Goal: Task Accomplishment & Management: Use online tool/utility

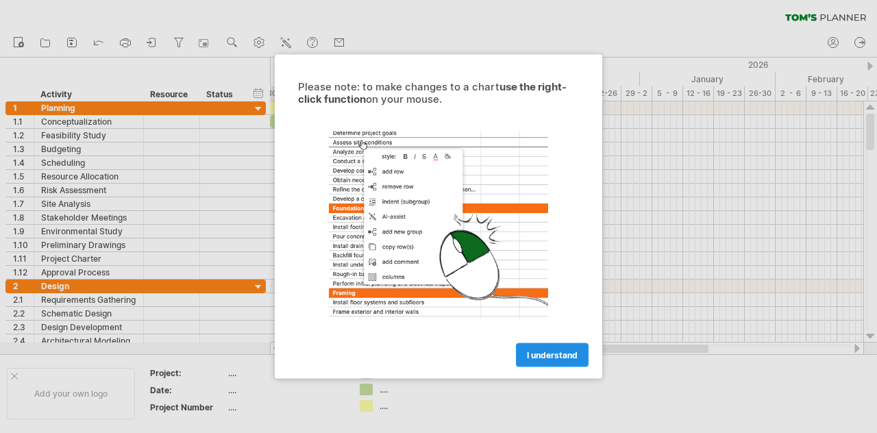
scroll to position [736, 0]
click at [545, 359] on span "I understand" at bounding box center [552, 355] width 51 height 10
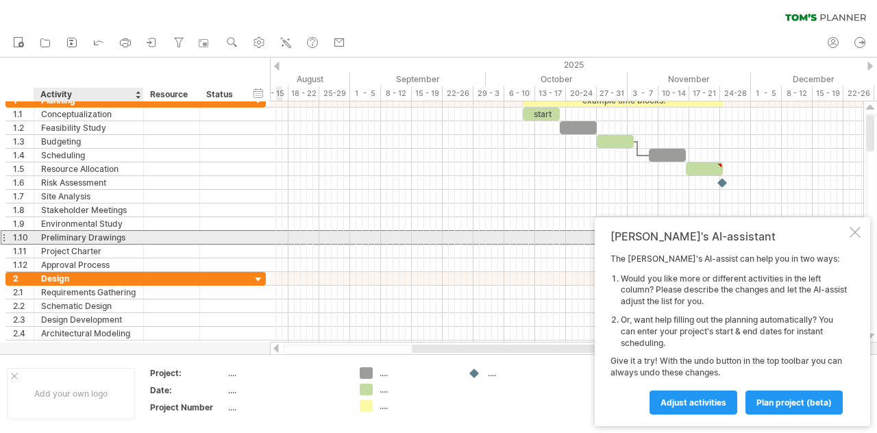
click at [90, 232] on div "Preliminary Drawings" at bounding box center [88, 237] width 95 height 13
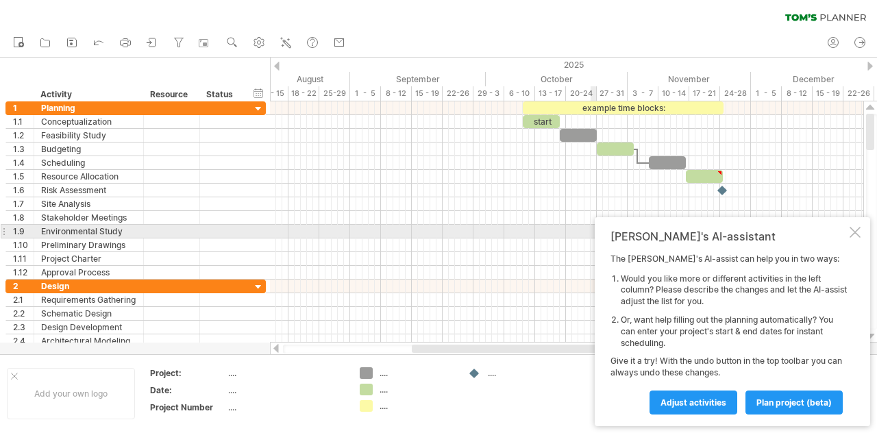
click at [859, 228] on div at bounding box center [855, 232] width 11 height 11
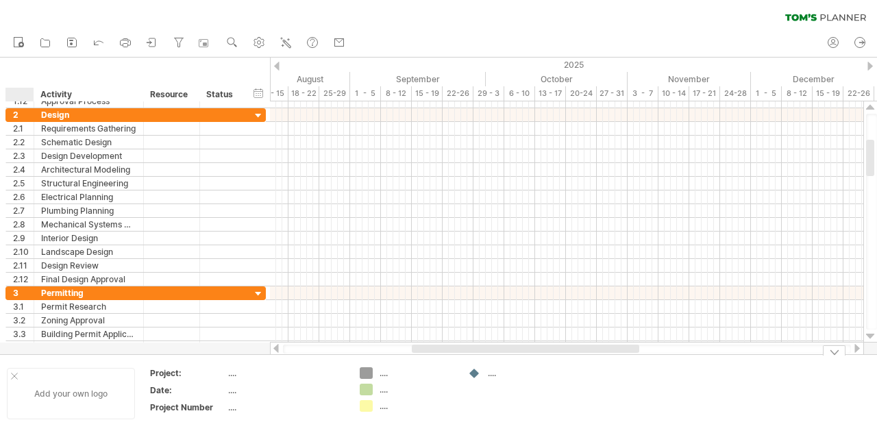
click at [14, 374] on div at bounding box center [14, 376] width 7 height 7
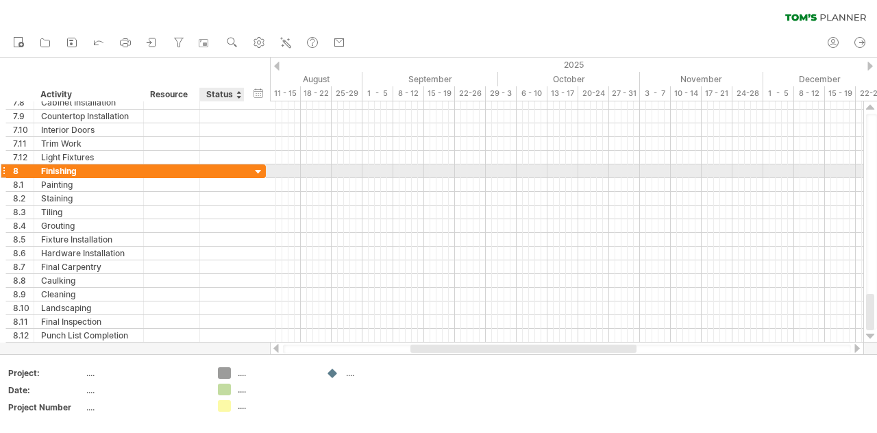
click at [260, 169] on div at bounding box center [258, 172] width 13 height 13
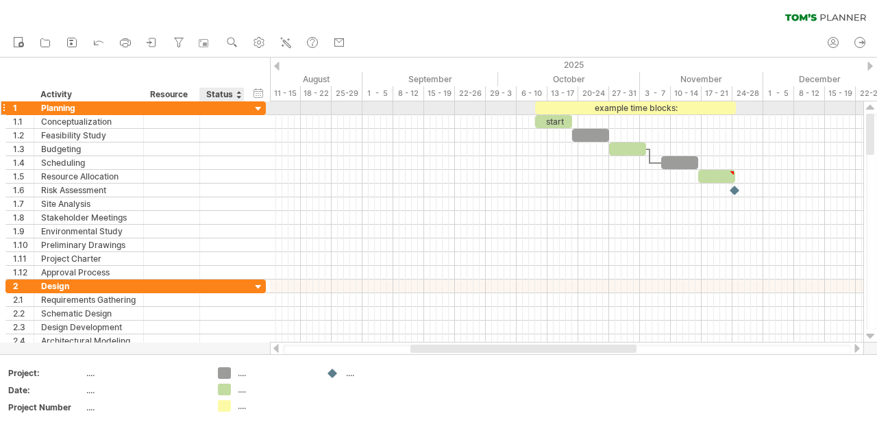
click at [260, 107] on div at bounding box center [258, 109] width 13 height 13
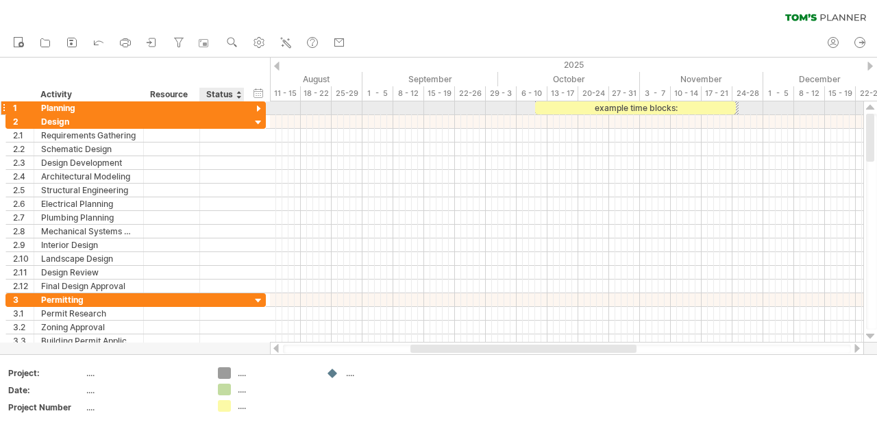
click at [260, 107] on div at bounding box center [258, 109] width 13 height 13
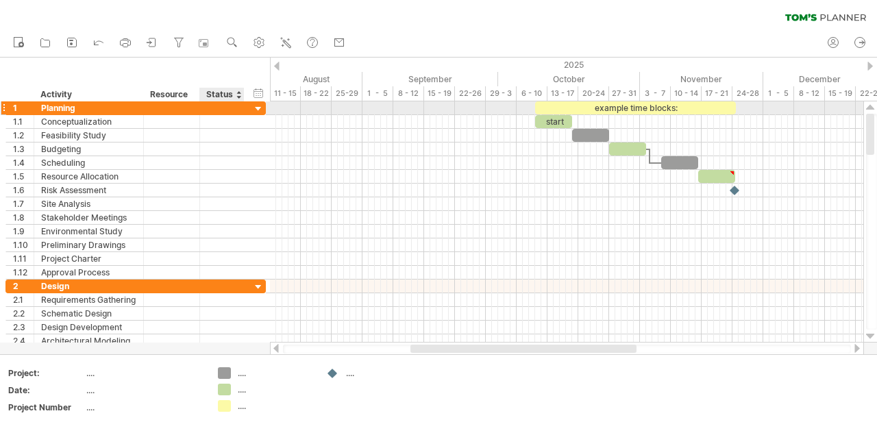
click at [260, 107] on div at bounding box center [258, 109] width 13 height 13
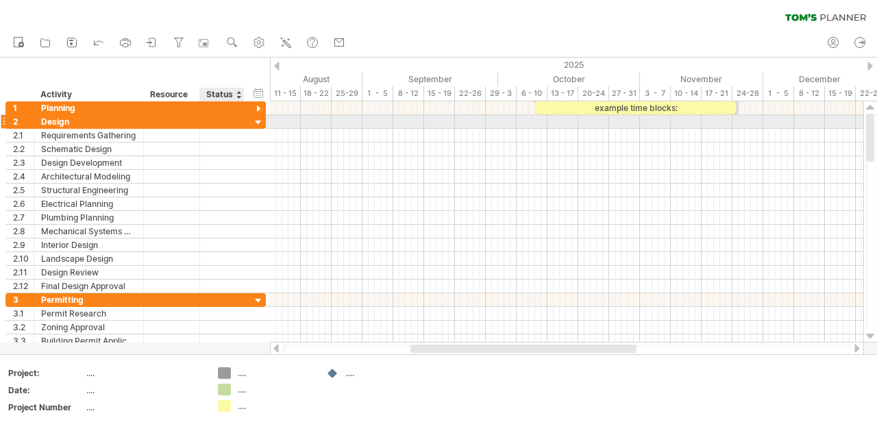
click at [258, 123] on div at bounding box center [258, 122] width 13 height 13
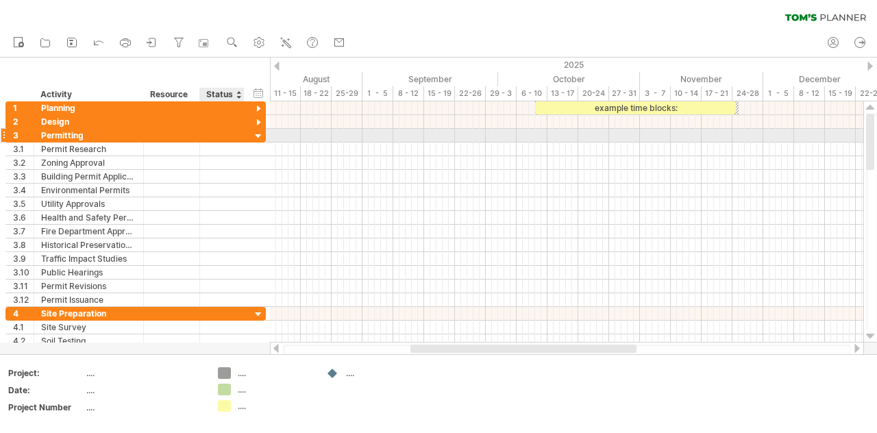
click at [255, 132] on div at bounding box center [258, 136] width 13 height 13
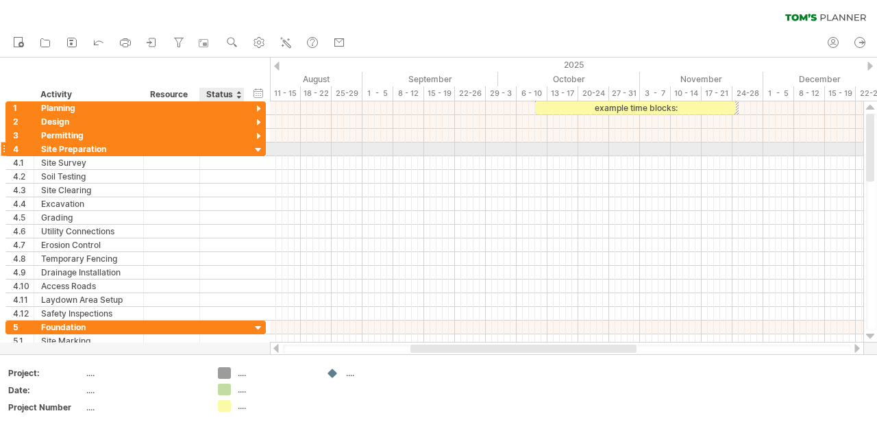
click at [259, 147] on div at bounding box center [258, 150] width 13 height 13
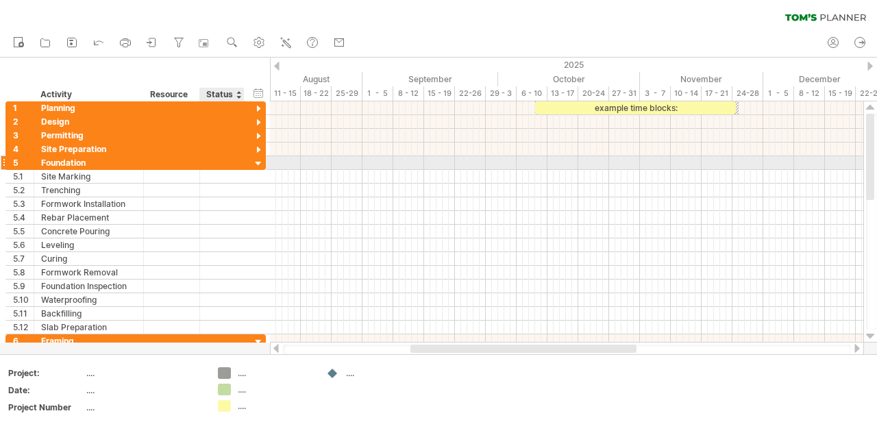
click at [257, 164] on div at bounding box center [258, 164] width 13 height 13
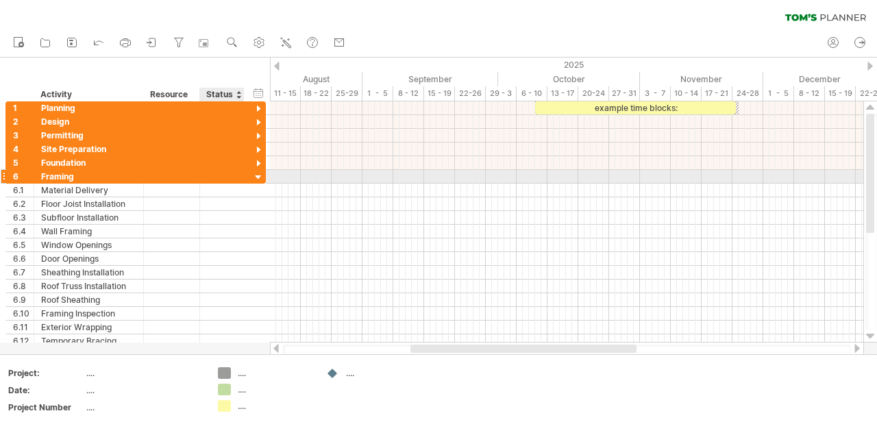
click at [256, 171] on div at bounding box center [258, 177] width 13 height 13
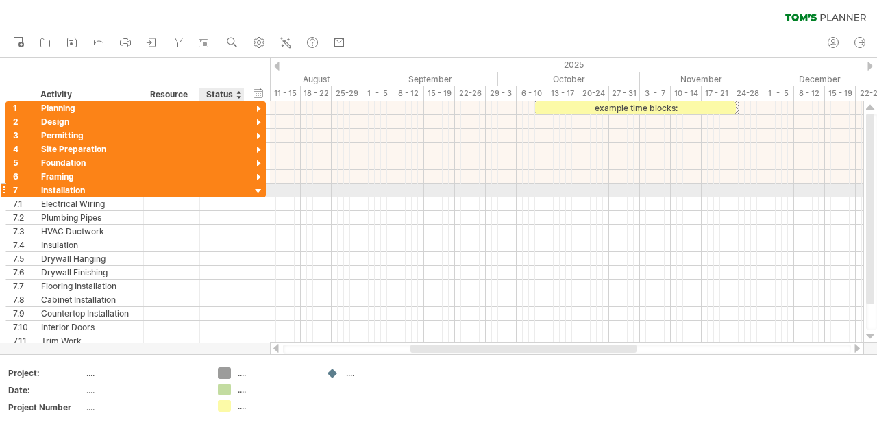
click at [256, 185] on div at bounding box center [258, 191] width 13 height 13
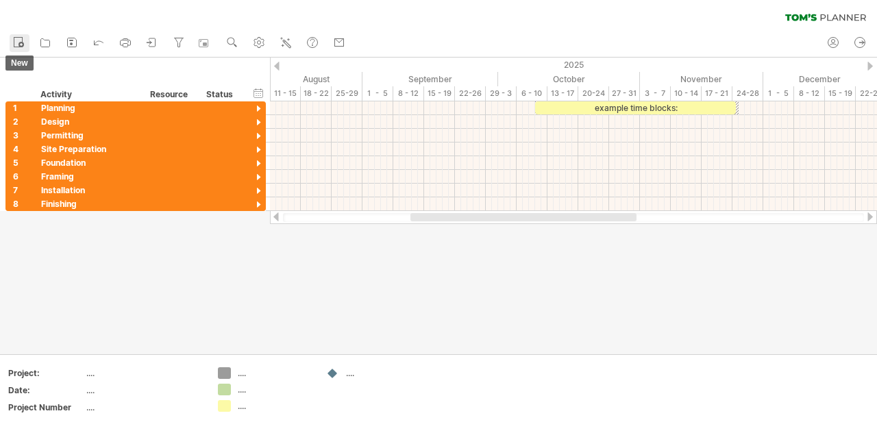
click at [16, 40] on icon at bounding box center [19, 42] width 14 height 14
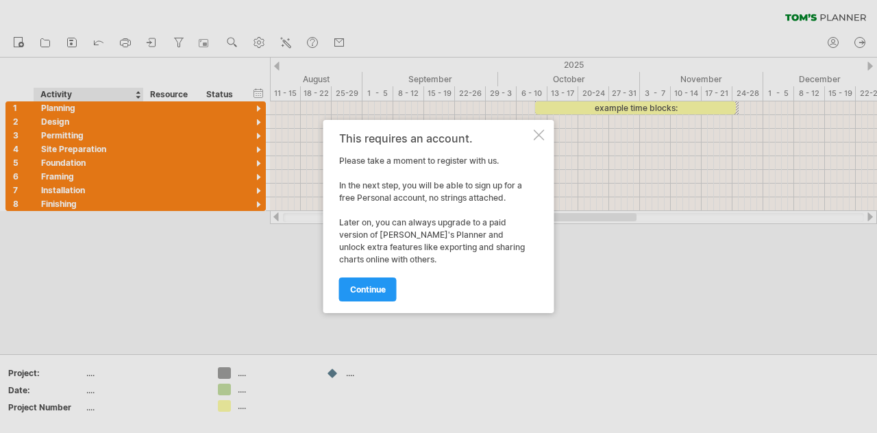
click at [550, 136] on div "This requires an account. Please take a moment to register with us. In the next…" at bounding box center [438, 216] width 231 height 193
click at [541, 136] on div at bounding box center [539, 135] width 11 height 11
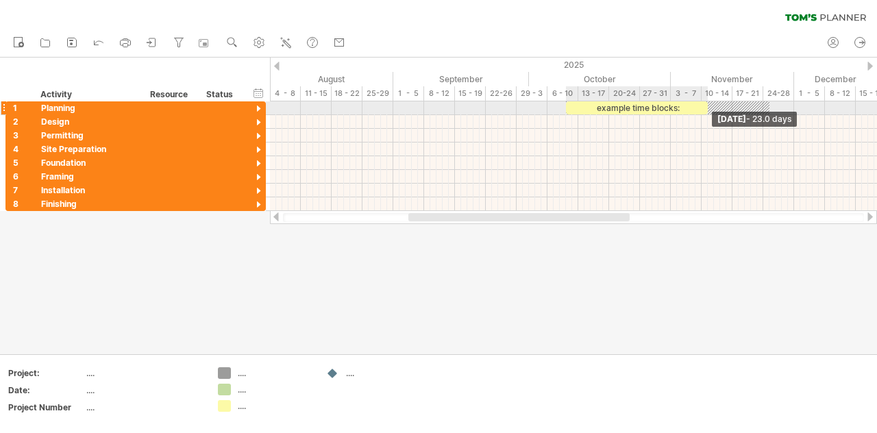
drag, startPoint x: 765, startPoint y: 109, endPoint x: 706, endPoint y: 110, distance: 58.3
click at [706, 110] on span at bounding box center [707, 107] width 5 height 13
click at [668, 110] on div "example time blocks:" at bounding box center [637, 107] width 142 height 13
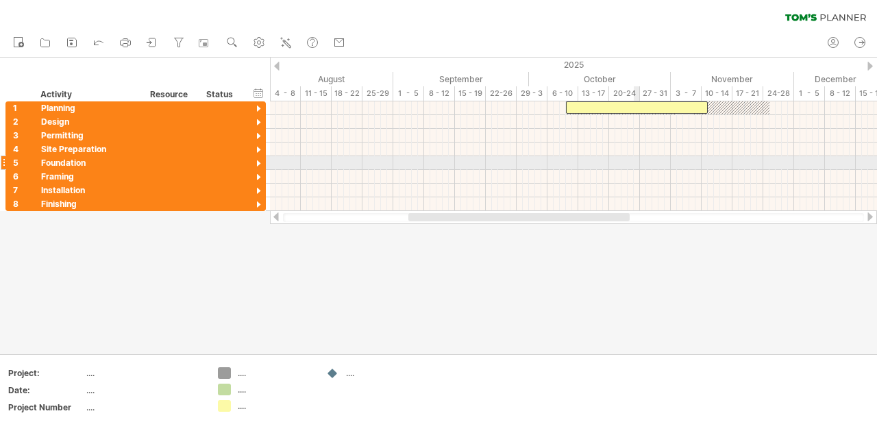
click at [634, 159] on div at bounding box center [573, 163] width 607 height 14
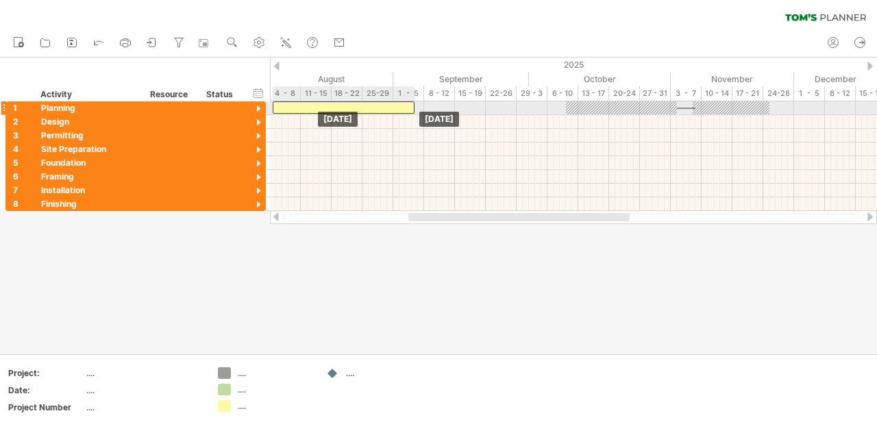
drag, startPoint x: 635, startPoint y: 108, endPoint x: 341, endPoint y: 105, distance: 293.3
click at [341, 105] on div at bounding box center [344, 107] width 142 height 12
click at [287, 104] on div at bounding box center [344, 107] width 142 height 12
click at [286, 104] on div at bounding box center [344, 107] width 142 height 12
drag, startPoint x: 415, startPoint y: 106, endPoint x: 372, endPoint y: 111, distance: 43.4
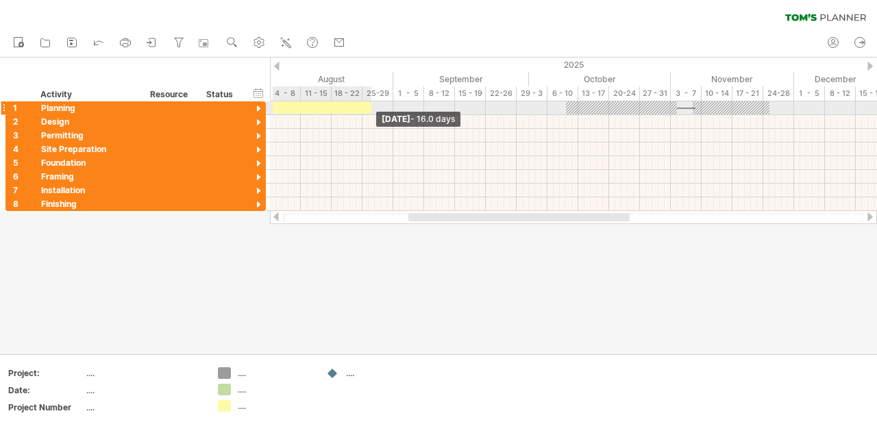
click at [372, 111] on span at bounding box center [371, 107] width 5 height 13
click at [159, 108] on div at bounding box center [172, 107] width 42 height 13
click at [73, 109] on div "Planning" at bounding box center [88, 107] width 95 height 13
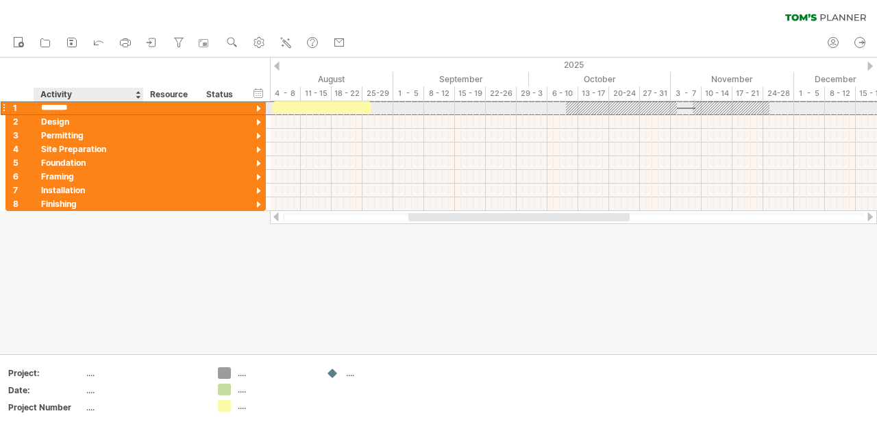
click at [84, 109] on input "********" at bounding box center [88, 107] width 95 height 13
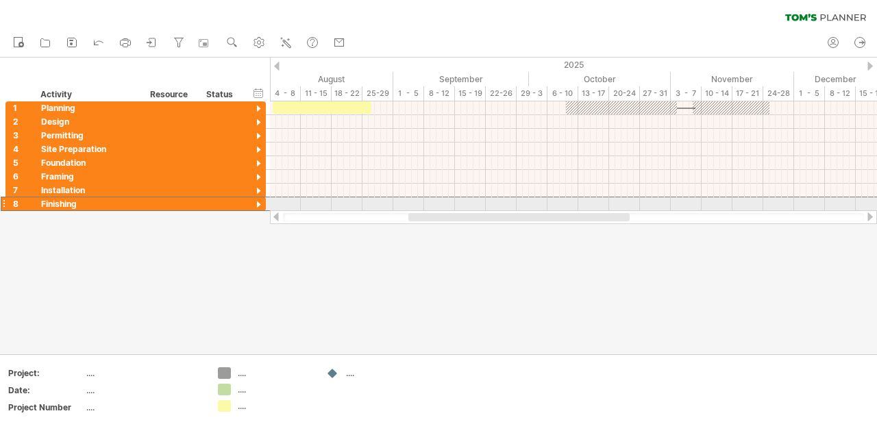
click at [3, 202] on div at bounding box center [3, 204] width 5 height 14
click at [1, 203] on div at bounding box center [3, 204] width 5 height 14
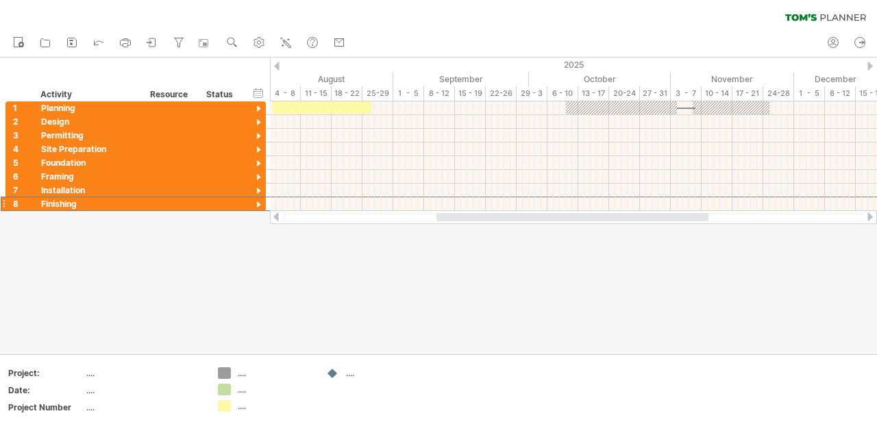
click at [871, 217] on div at bounding box center [870, 216] width 11 height 9
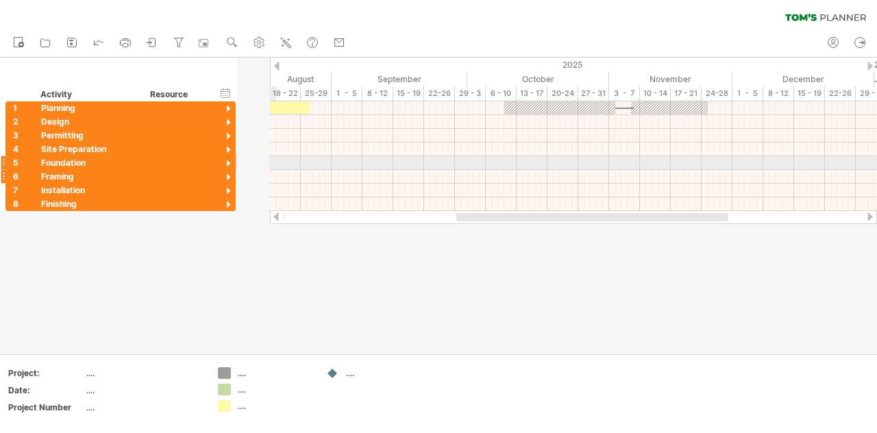
drag, startPoint x: 264, startPoint y: 169, endPoint x: 233, endPoint y: 171, distance: 30.9
click at [233, 171] on div "6 ******* Framing" at bounding box center [120, 177] width 230 height 14
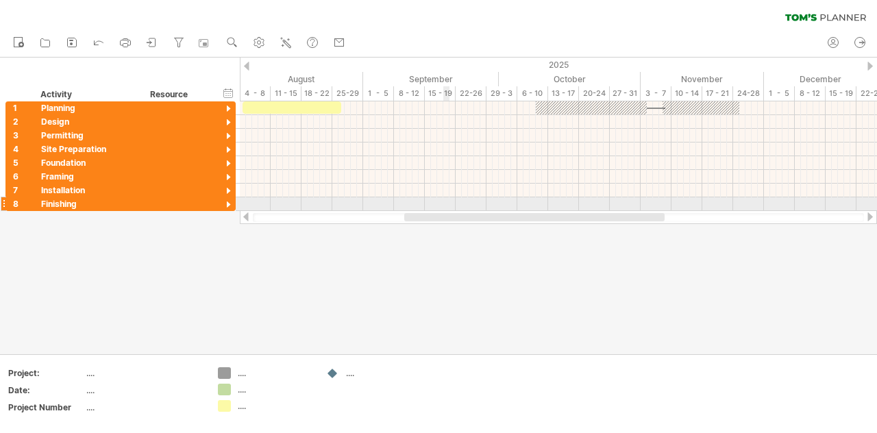
drag, startPoint x: 473, startPoint y: 220, endPoint x: 445, endPoint y: 210, distance: 29.3
click at [445, 210] on div "Trying to reach [DOMAIN_NAME] Connected again... 0% clear filter new 1" at bounding box center [438, 216] width 877 height 433
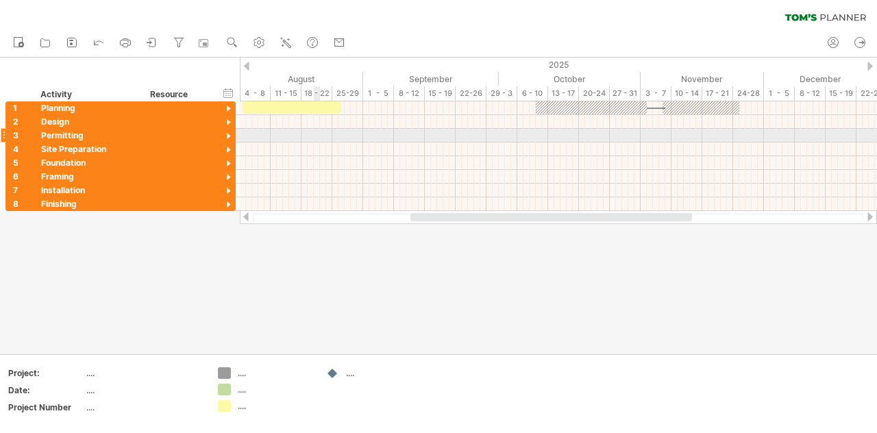
click at [315, 134] on div at bounding box center [558, 136] width 637 height 14
drag, startPoint x: 317, startPoint y: 134, endPoint x: 340, endPoint y: 135, distance: 23.3
click at [340, 135] on div at bounding box center [558, 136] width 637 height 14
drag, startPoint x: 273, startPoint y: 132, endPoint x: 338, endPoint y: 133, distance: 65.1
click at [338, 133] on div at bounding box center [558, 136] width 637 height 14
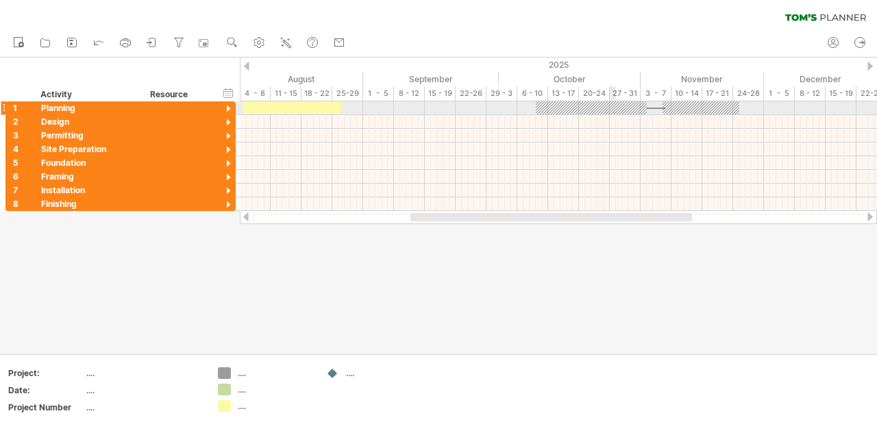
click at [614, 108] on div at bounding box center [591, 107] width 111 height 13
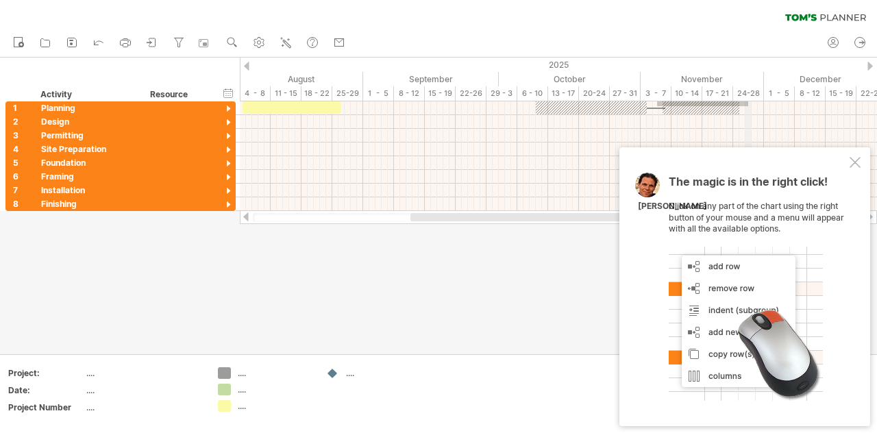
drag, startPoint x: 657, startPoint y: 106, endPoint x: 749, endPoint y: 99, distance: 92.1
click at [749, 99] on div "Trying to reach [DOMAIN_NAME] Connected again... 0% clear filter new 1" at bounding box center [438, 216] width 877 height 433
drag, startPoint x: 659, startPoint y: 108, endPoint x: 673, endPoint y: 109, distance: 13.7
click at [673, 109] on div "start [DATE] - 16.0 days [DATE]" at bounding box center [558, 156] width 637 height 110
click at [656, 107] on div at bounding box center [656, 108] width 19 height 4
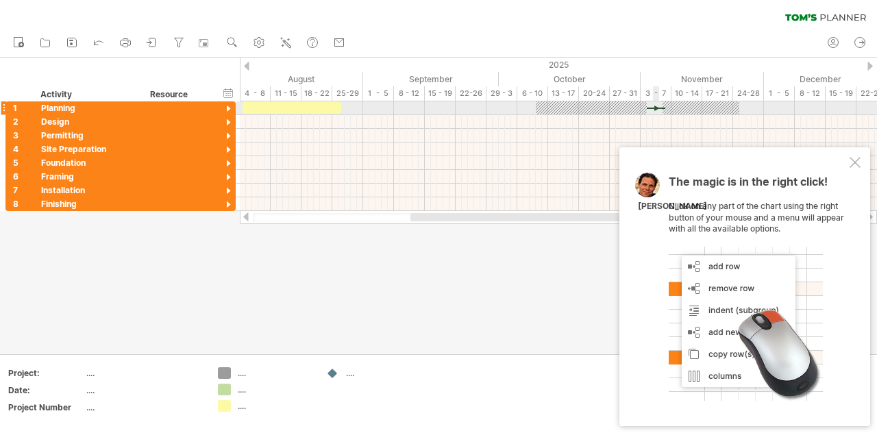
click at [656, 107] on div at bounding box center [656, 108] width 19 height 4
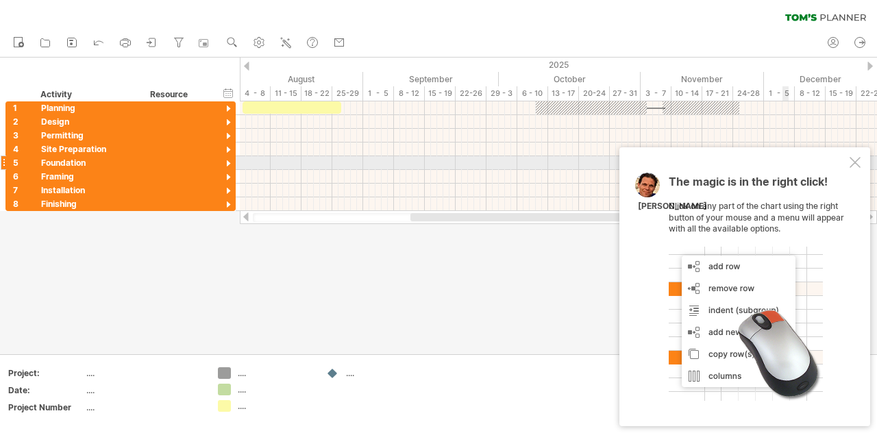
click at [857, 157] on div at bounding box center [855, 162] width 11 height 11
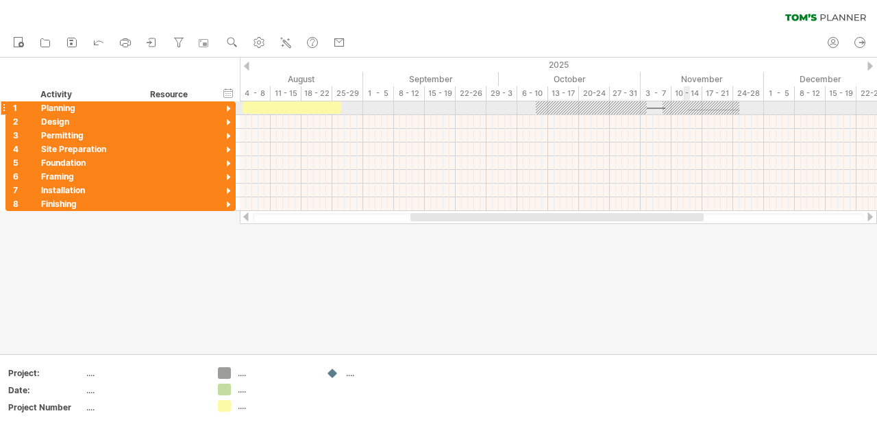
drag, startPoint x: 740, startPoint y: 110, endPoint x: 688, endPoint y: 110, distance: 52.1
click at [688, 110] on div "start [DATE] - 16.0 days [DATE]" at bounding box center [558, 156] width 637 height 110
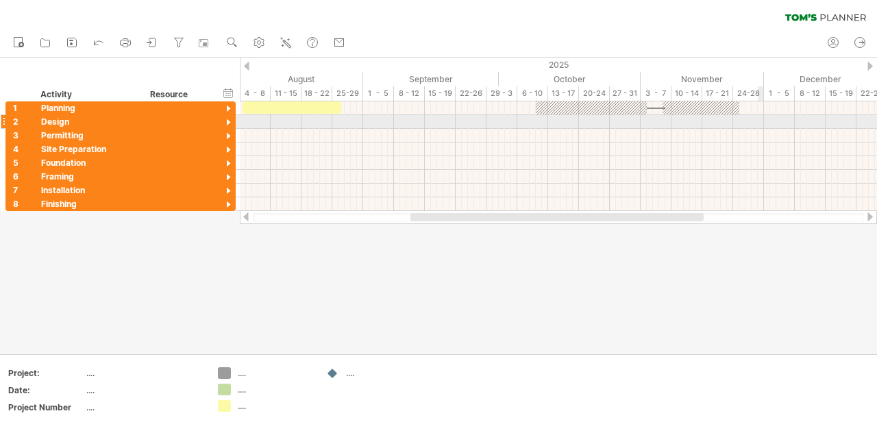
click at [761, 124] on div at bounding box center [558, 122] width 637 height 14
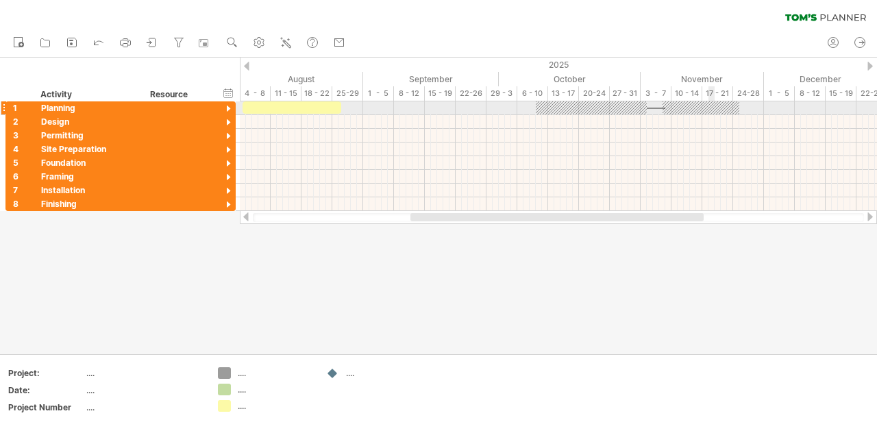
click at [713, 106] on div at bounding box center [701, 107] width 77 height 13
click at [345, 106] on div at bounding box center [558, 108] width 637 height 14
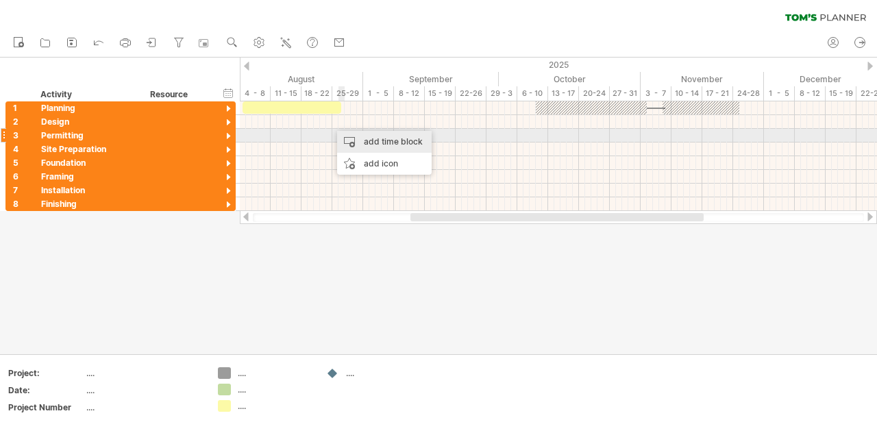
click at [345, 135] on div "add time block" at bounding box center [384, 142] width 95 height 22
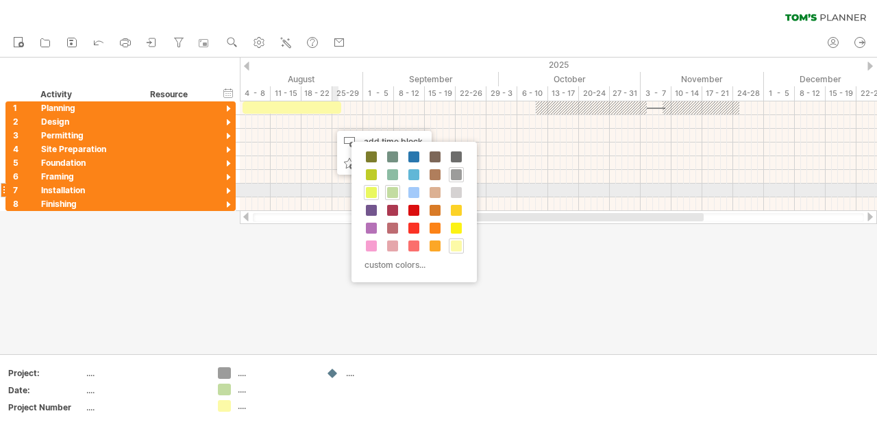
click at [371, 196] on span at bounding box center [371, 192] width 11 height 11
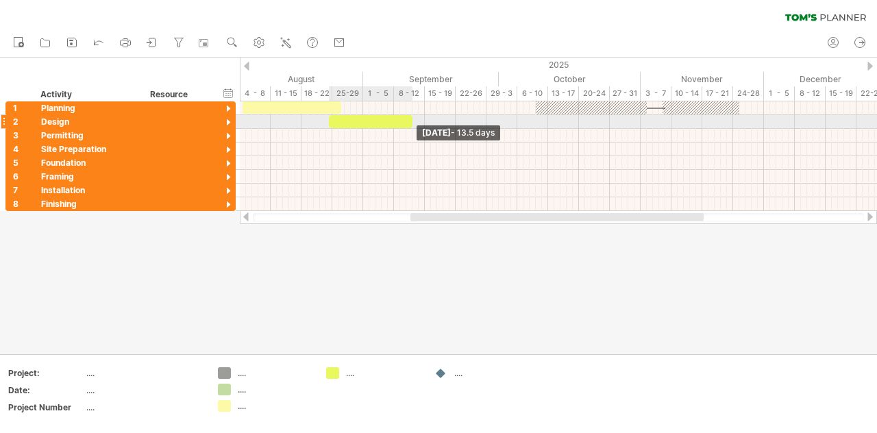
drag, startPoint x: 334, startPoint y: 121, endPoint x: 414, endPoint y: 117, distance: 79.6
click at [414, 117] on span at bounding box center [412, 121] width 5 height 13
click at [365, 123] on div at bounding box center [372, 121] width 86 height 13
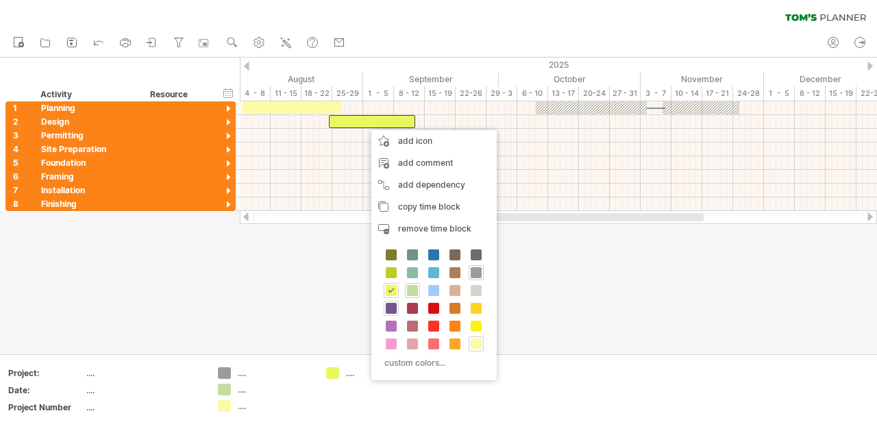
click at [397, 309] on div at bounding box center [391, 308] width 15 height 15
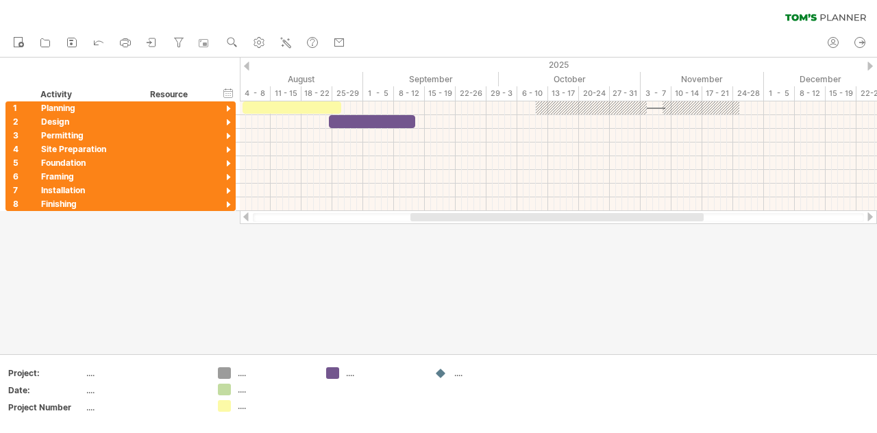
click at [335, 291] on div at bounding box center [438, 206] width 877 height 297
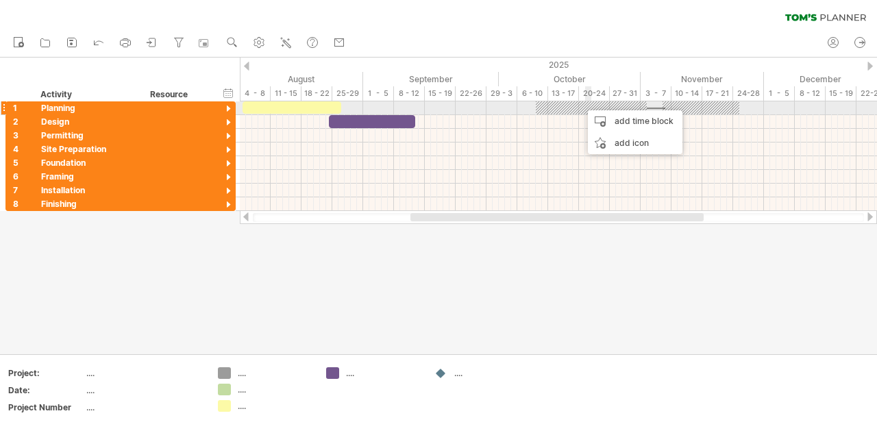
click at [586, 108] on div at bounding box center [591, 107] width 111 height 13
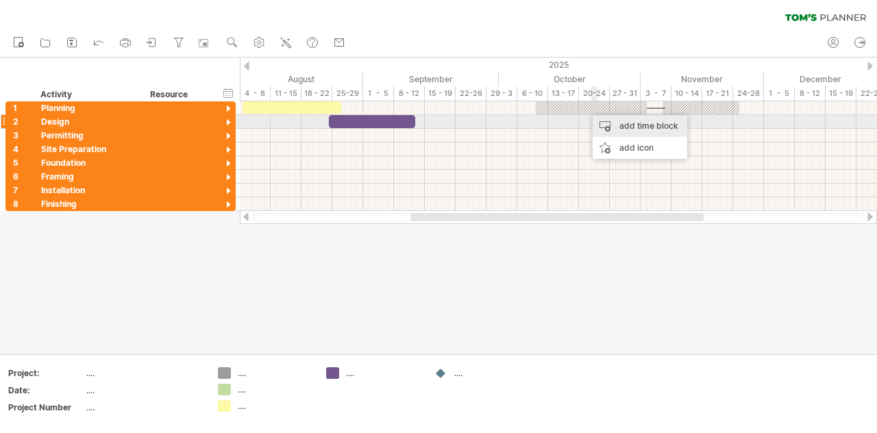
click at [604, 124] on div "add time block" at bounding box center [640, 126] width 95 height 22
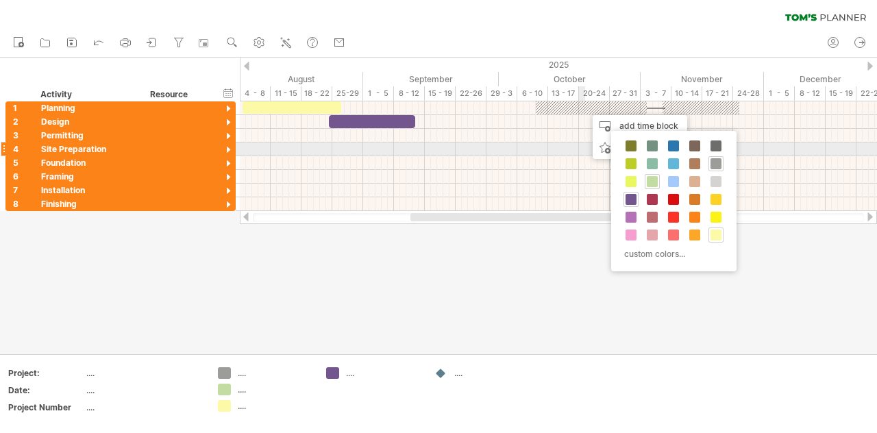
click at [580, 157] on div at bounding box center [558, 163] width 637 height 14
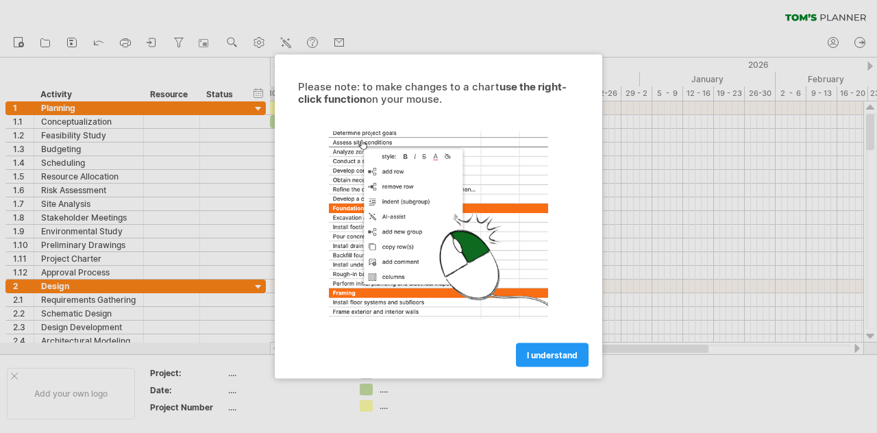
scroll to position [736, 0]
click at [541, 343] on link "I understand" at bounding box center [552, 355] width 73 height 24
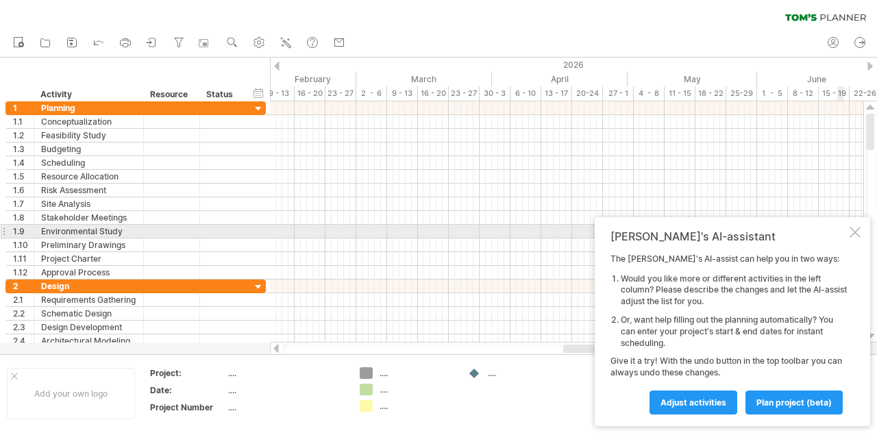
click at [859, 227] on div at bounding box center [855, 232] width 11 height 11
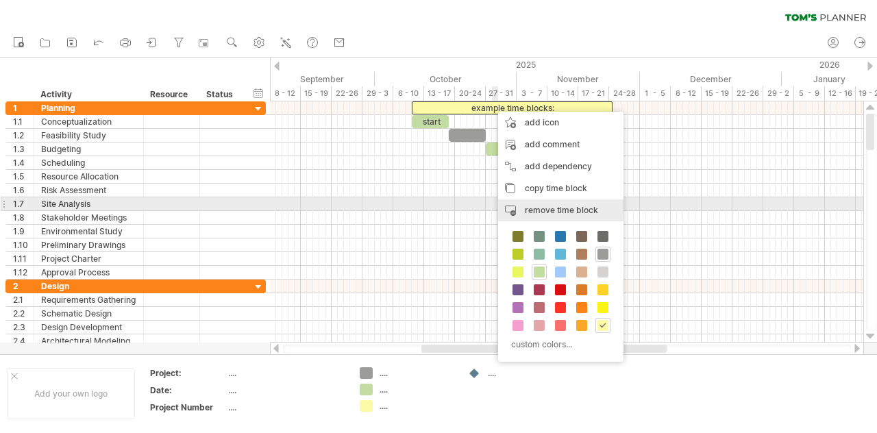
click at [555, 201] on div "remove time block remove selected items" at bounding box center [560, 210] width 125 height 22
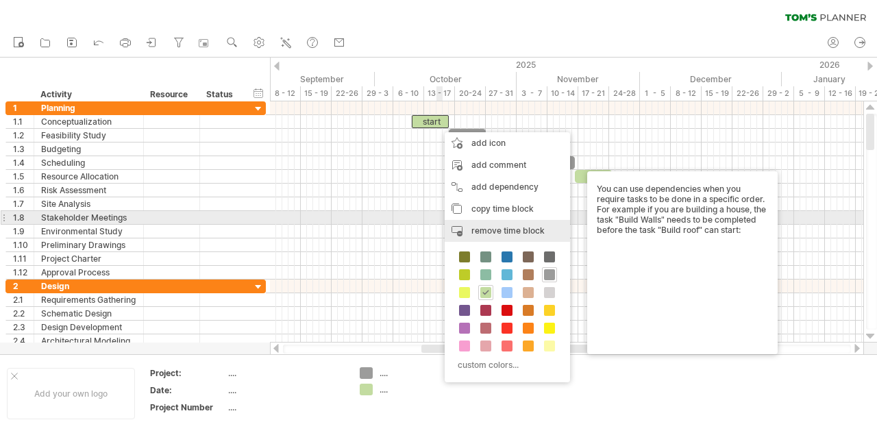
click at [496, 223] on div "remove time block remove selected items" at bounding box center [507, 231] width 125 height 22
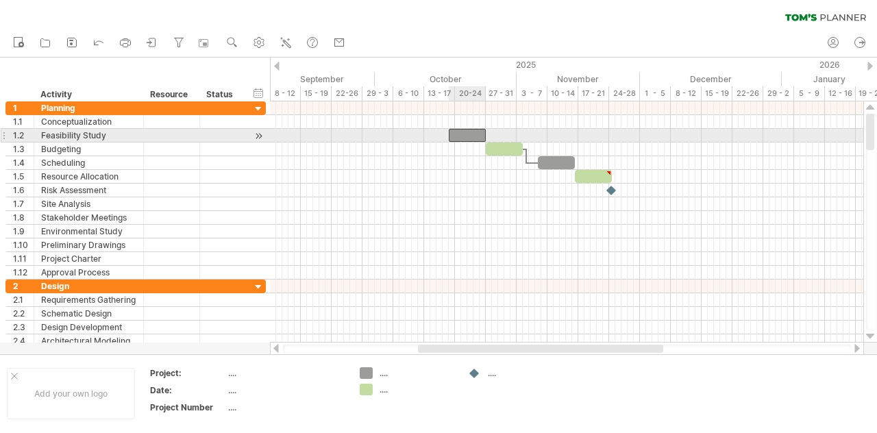
click at [469, 134] on div at bounding box center [467, 135] width 37 height 13
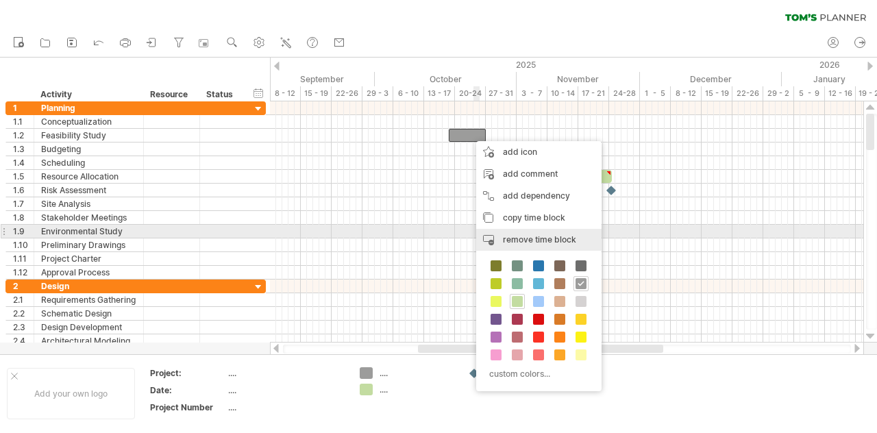
click at [508, 231] on div "remove time block remove selected items" at bounding box center [538, 240] width 125 height 22
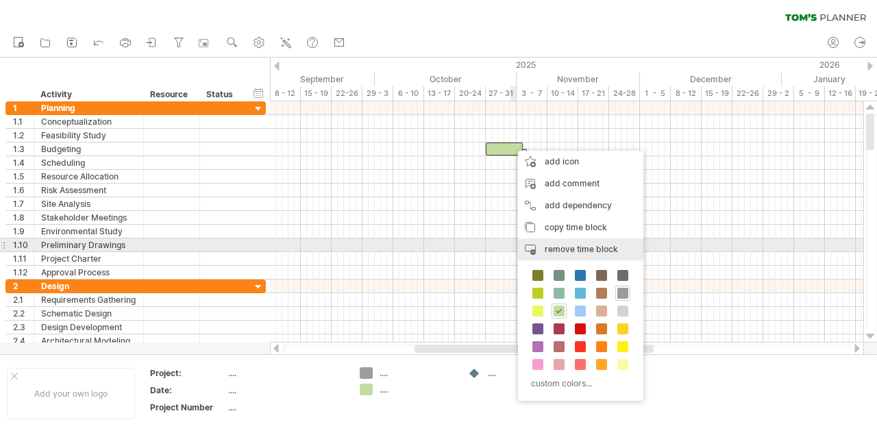
click at [556, 251] on span "remove time block" at bounding box center [581, 249] width 73 height 10
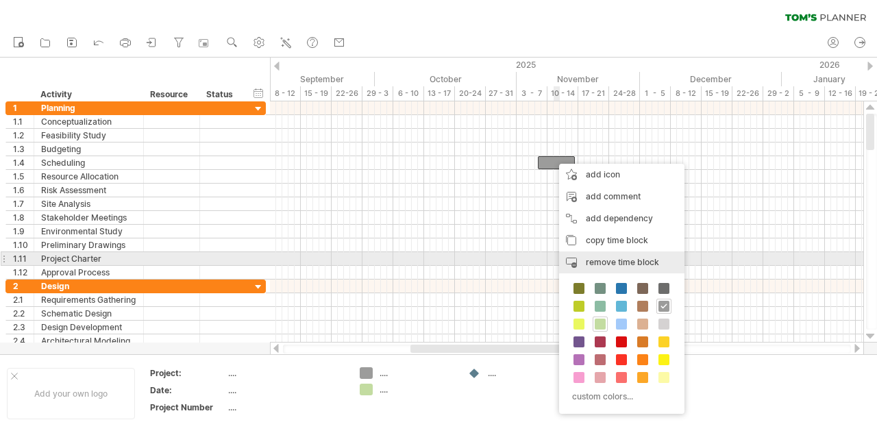
click at [582, 256] on div "remove time block remove selected items" at bounding box center [621, 262] width 125 height 22
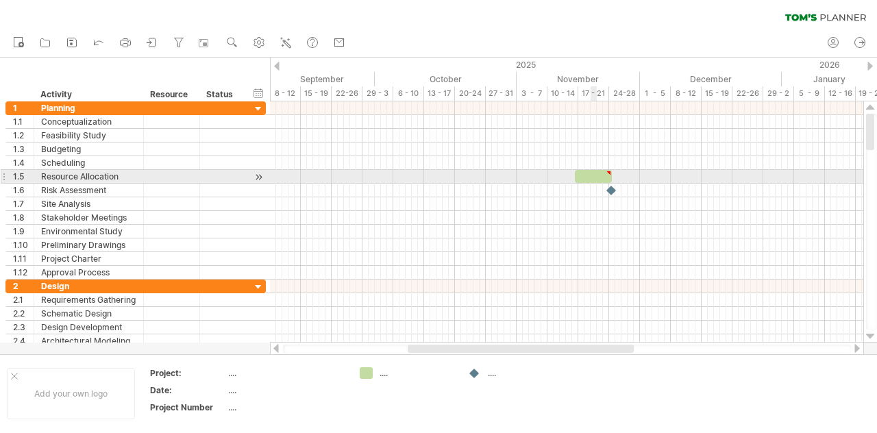
type textarea "**********"
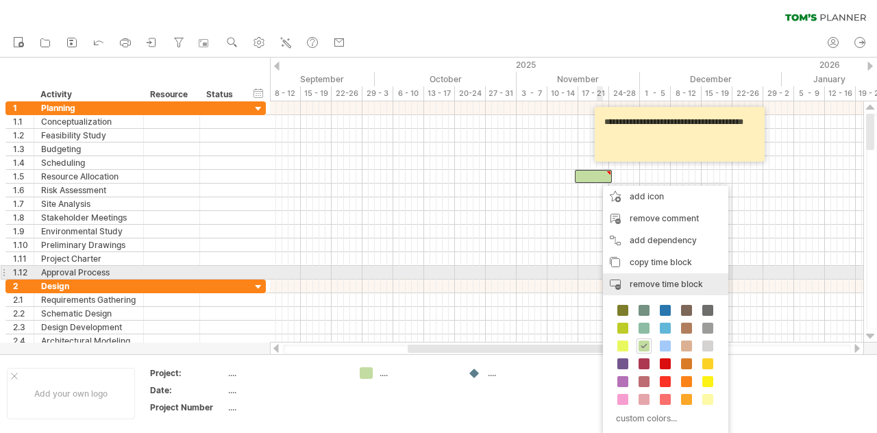
click at [632, 280] on span "remove time block" at bounding box center [666, 284] width 73 height 10
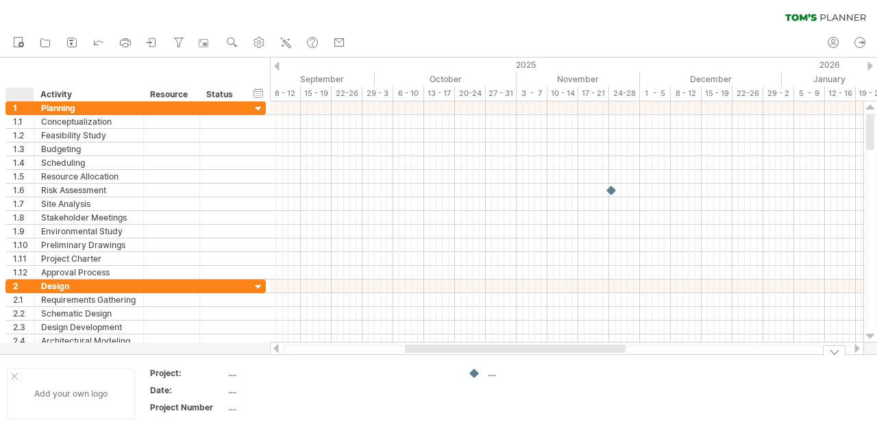
click at [22, 376] on div "Add your own logo" at bounding box center [71, 393] width 128 height 51
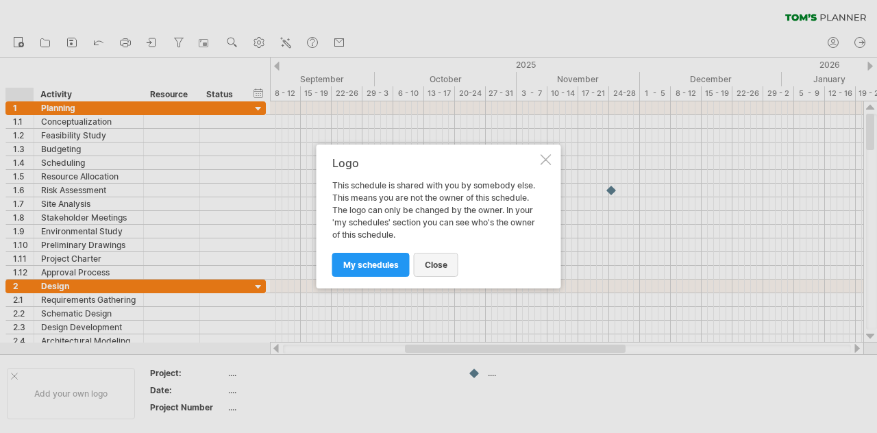
click at [436, 260] on span "close" at bounding box center [436, 265] width 23 height 10
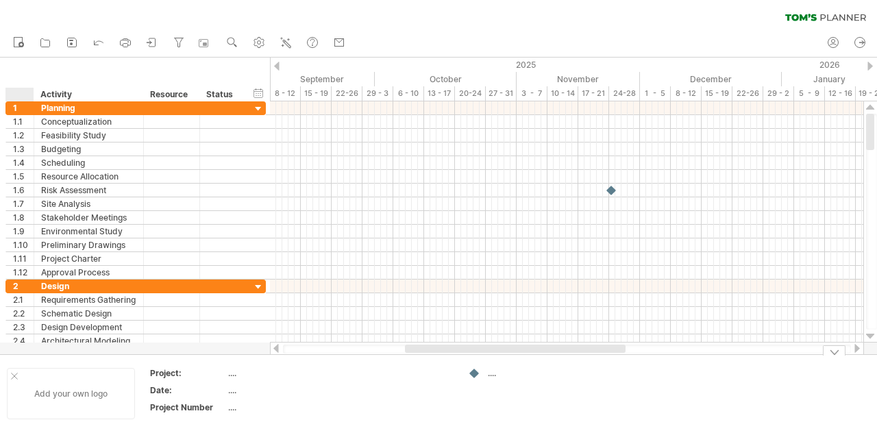
click at [14, 373] on div at bounding box center [14, 376] width 7 height 7
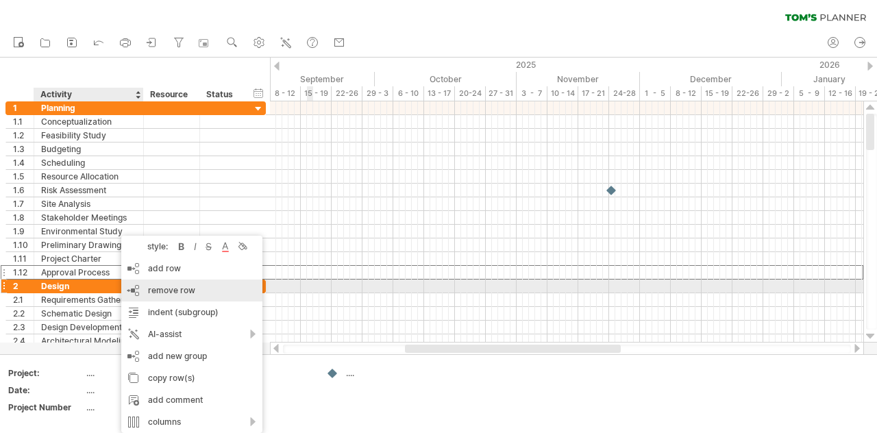
click at [192, 282] on div "remove row remove selected rows" at bounding box center [191, 291] width 141 height 22
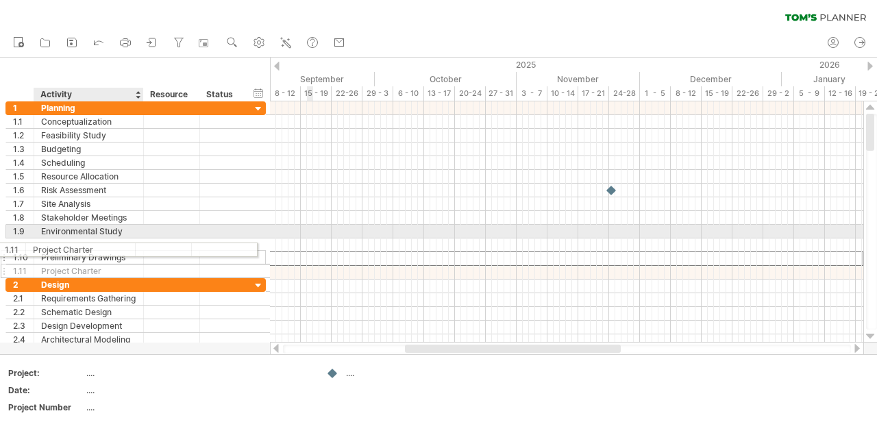
drag, startPoint x: 110, startPoint y: 261, endPoint x: 90, endPoint y: 247, distance: 23.6
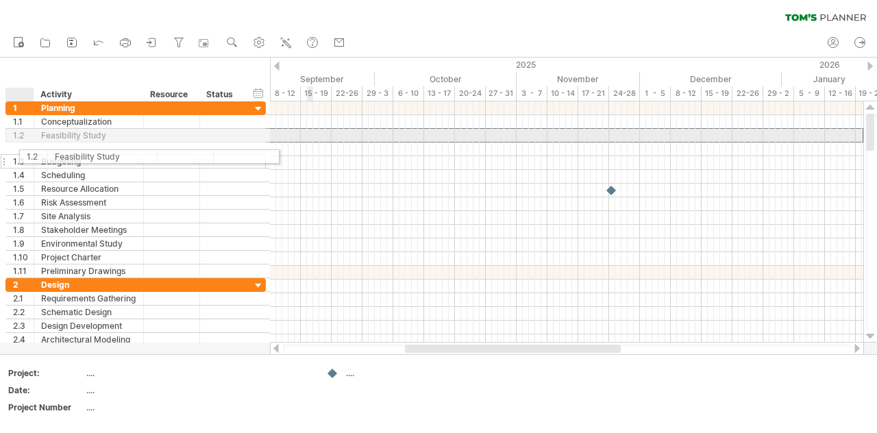
drag, startPoint x: 11, startPoint y: 136, endPoint x: 32, endPoint y: 154, distance: 27.7
click at [32, 154] on div "**********" at bounding box center [135, 189] width 260 height 177
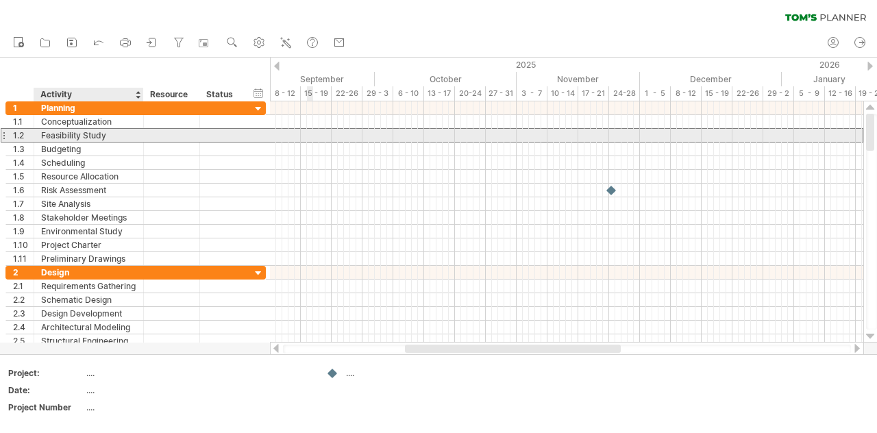
click at [47, 136] on div "Feasibility Study" at bounding box center [88, 135] width 95 height 13
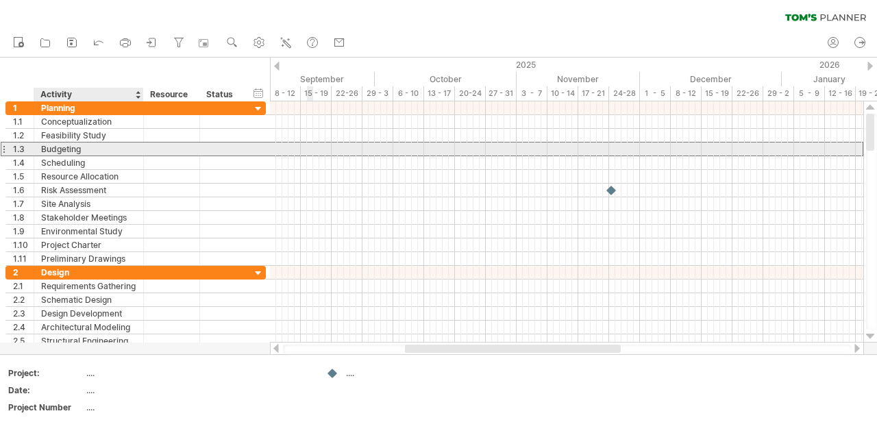
click at [45, 147] on div "Budgeting" at bounding box center [88, 149] width 95 height 13
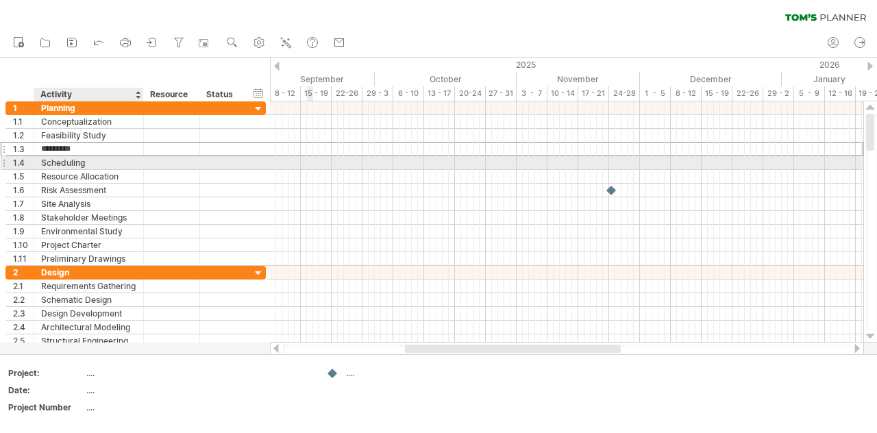
click at [52, 167] on div "Scheduling" at bounding box center [88, 162] width 95 height 13
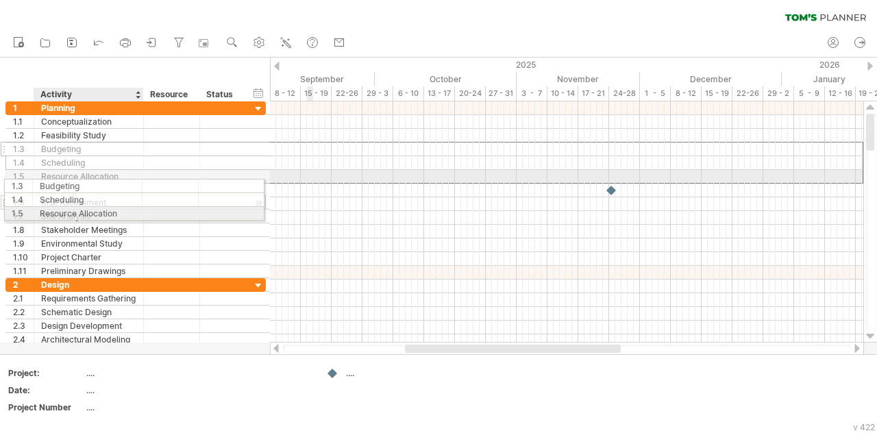
click at [56, 182] on div "**********" at bounding box center [135, 189] width 260 height 177
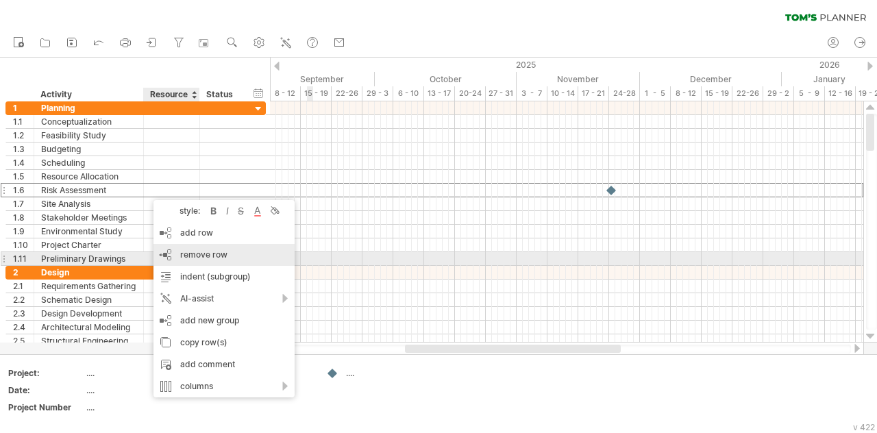
click at [216, 261] on div "remove row remove selected rows" at bounding box center [223, 255] width 141 height 22
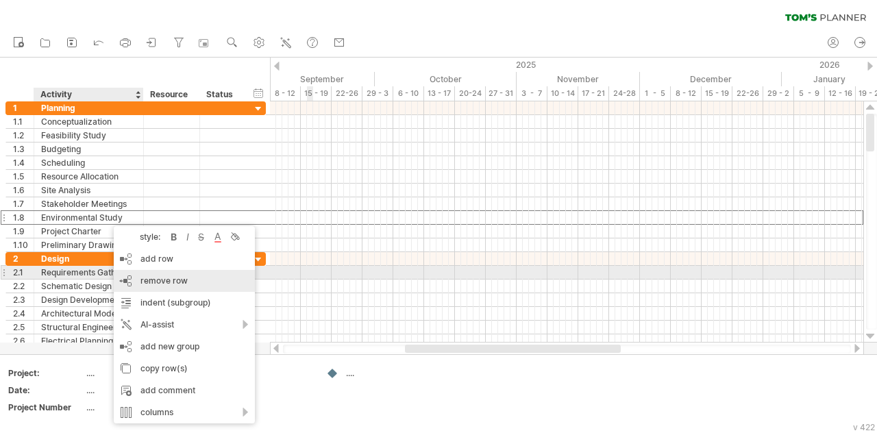
click at [146, 279] on span "remove row" at bounding box center [163, 280] width 47 height 10
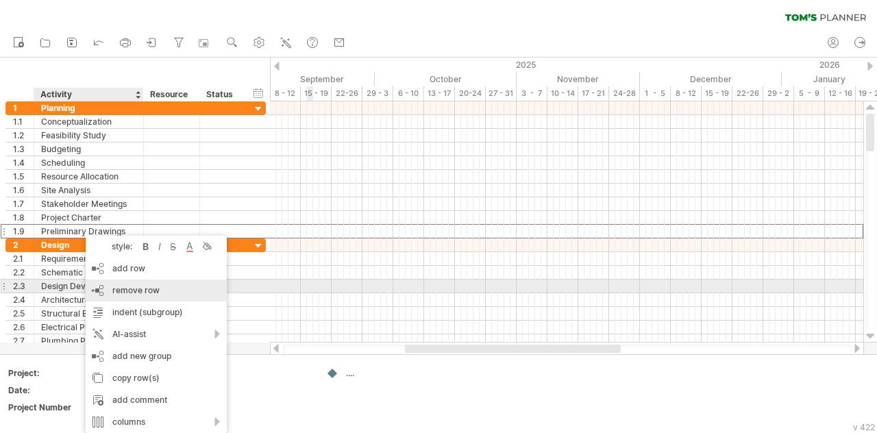
click at [122, 284] on div "remove row remove selected rows" at bounding box center [156, 291] width 141 height 22
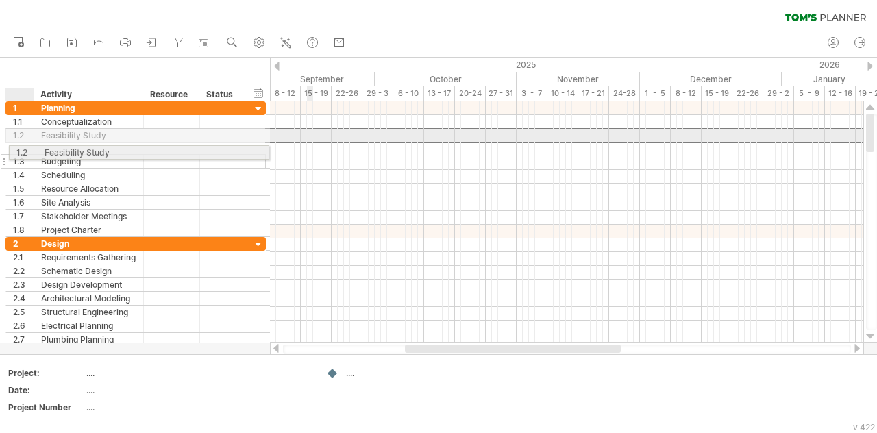
drag, startPoint x: 25, startPoint y: 133, endPoint x: 30, endPoint y: 147, distance: 15.4
click at [30, 147] on div "**********" at bounding box center [135, 169] width 260 height 136
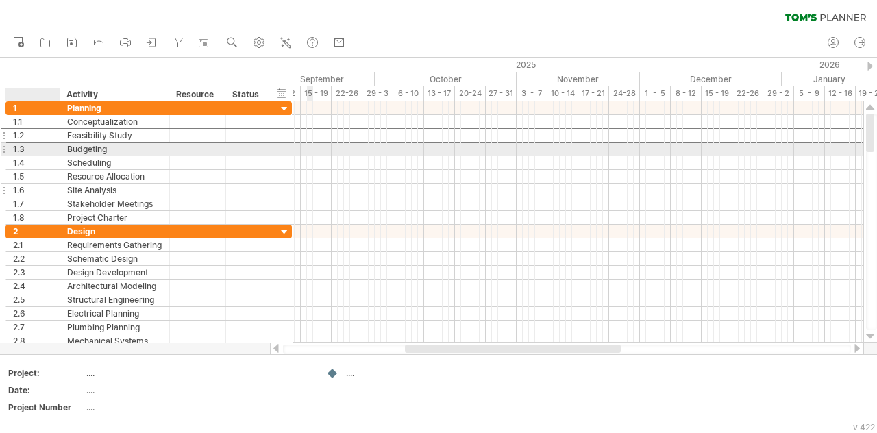
drag, startPoint x: 30, startPoint y: 147, endPoint x: 55, endPoint y: 188, distance: 47.9
click at [55, 188] on div "**********" at bounding box center [148, 162] width 286 height 123
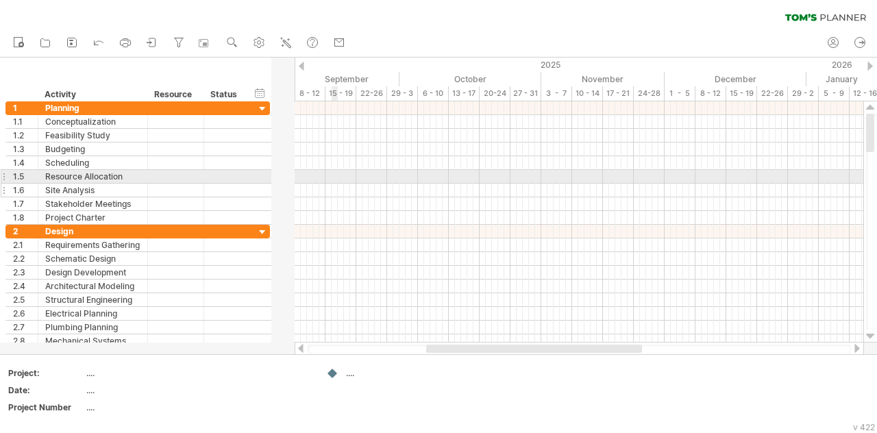
drag, startPoint x: 56, startPoint y: 182, endPoint x: 37, endPoint y: 184, distance: 19.3
click at [37, 184] on div at bounding box center [36, 191] width 7 height 14
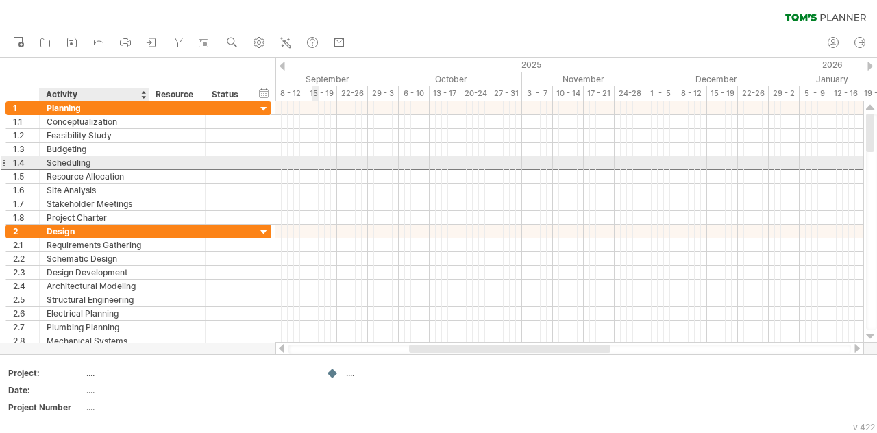
click at [64, 158] on div "Scheduling" at bounding box center [94, 162] width 95 height 13
type input "*********"
click at [78, 162] on input "*********" at bounding box center [94, 162] width 95 height 13
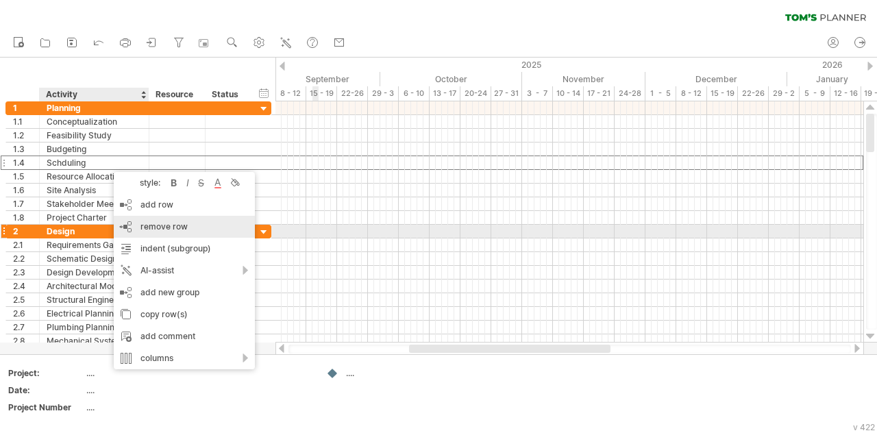
click at [161, 228] on span "remove row" at bounding box center [163, 226] width 47 height 10
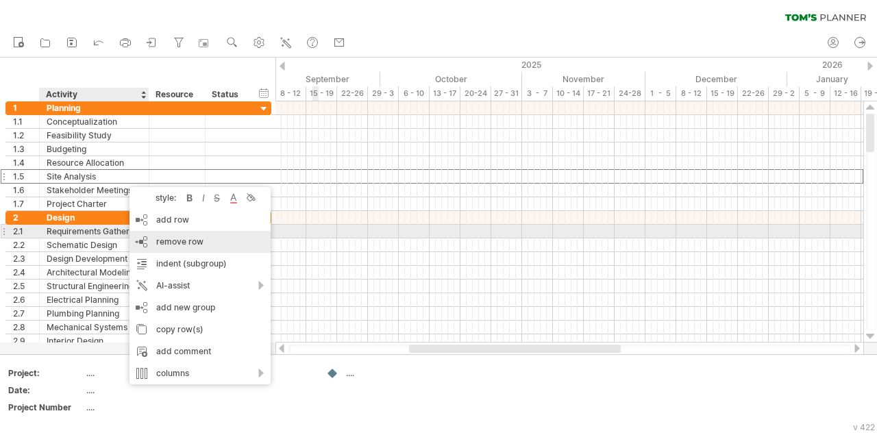
click at [151, 238] on div "remove row remove selected rows" at bounding box center [200, 242] width 141 height 22
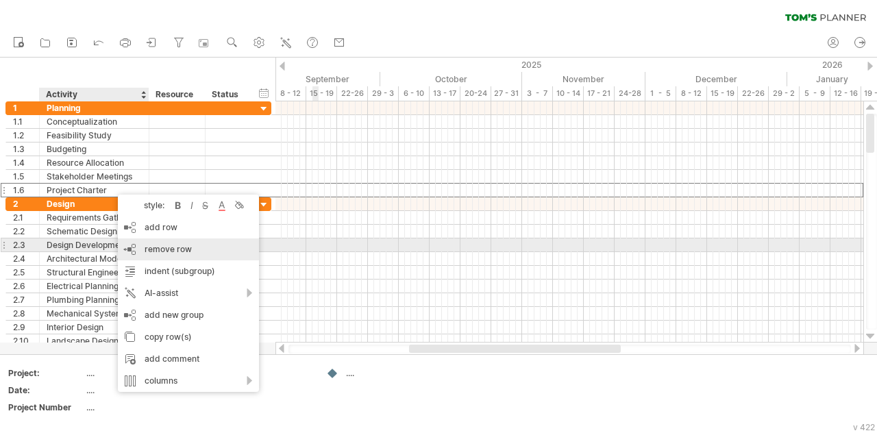
click at [158, 249] on span "remove row" at bounding box center [168, 249] width 47 height 10
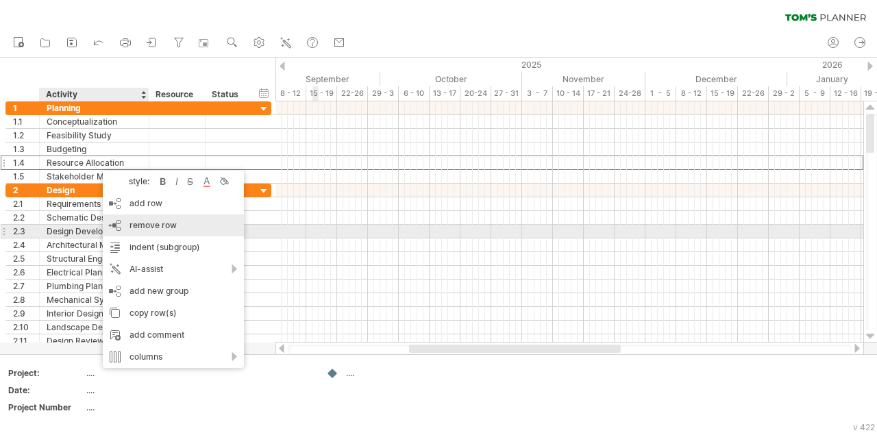
click at [147, 231] on div "remove row remove selected rows" at bounding box center [173, 225] width 141 height 22
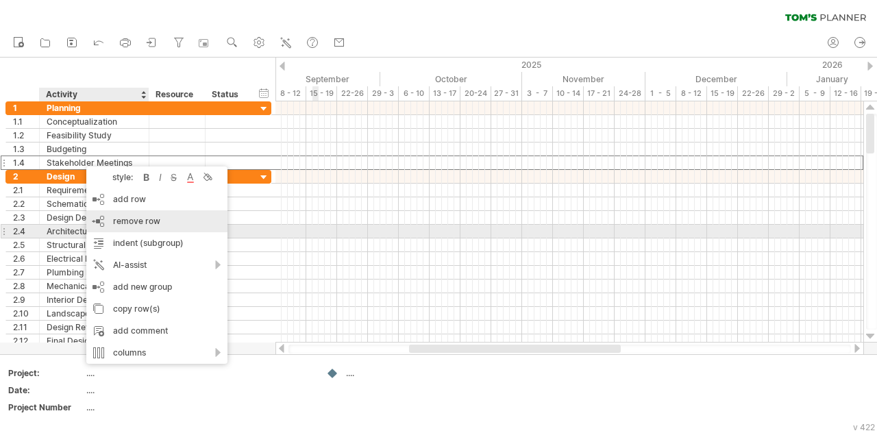
click at [126, 228] on div "remove row remove selected rows" at bounding box center [156, 221] width 141 height 22
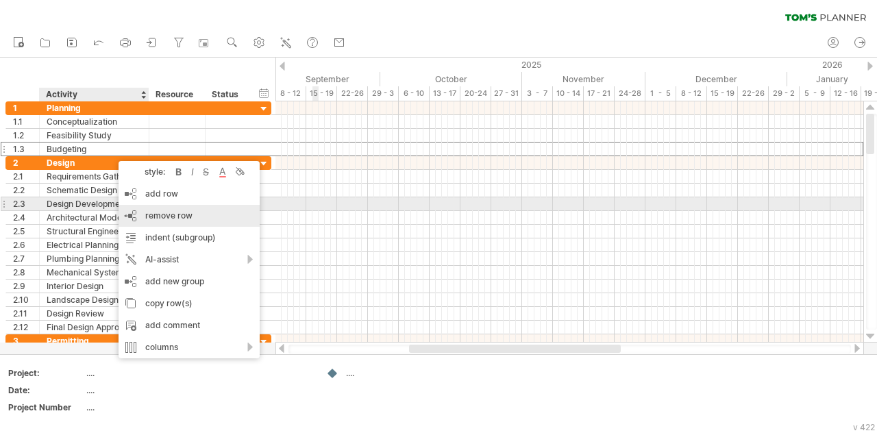
click at [158, 208] on div "remove row remove selected rows" at bounding box center [189, 216] width 141 height 22
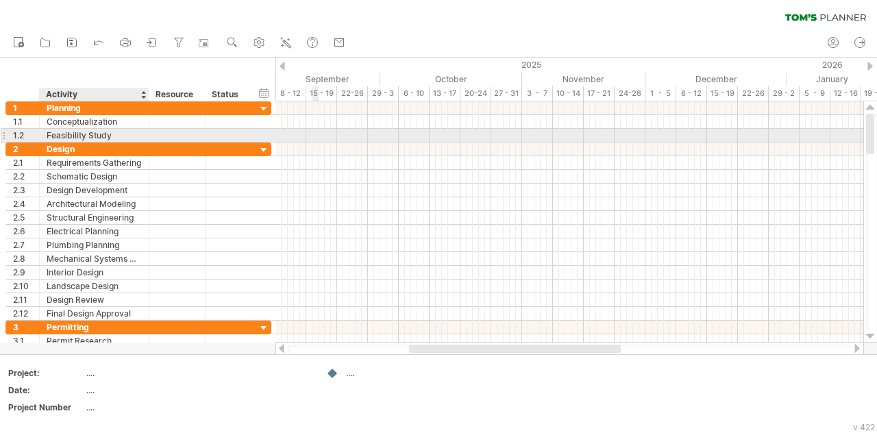
click at [101, 138] on div "Feasibility Study" at bounding box center [94, 135] width 95 height 13
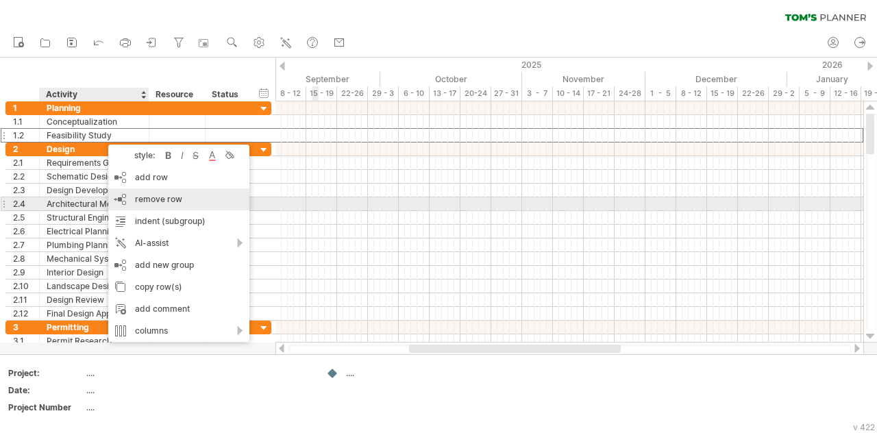
click at [148, 198] on span "remove row" at bounding box center [158, 199] width 47 height 10
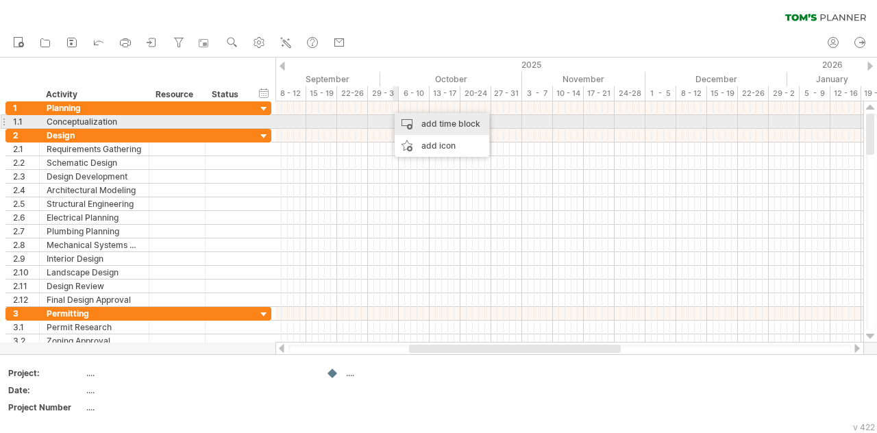
click at [402, 120] on div "add time block" at bounding box center [442, 124] width 95 height 22
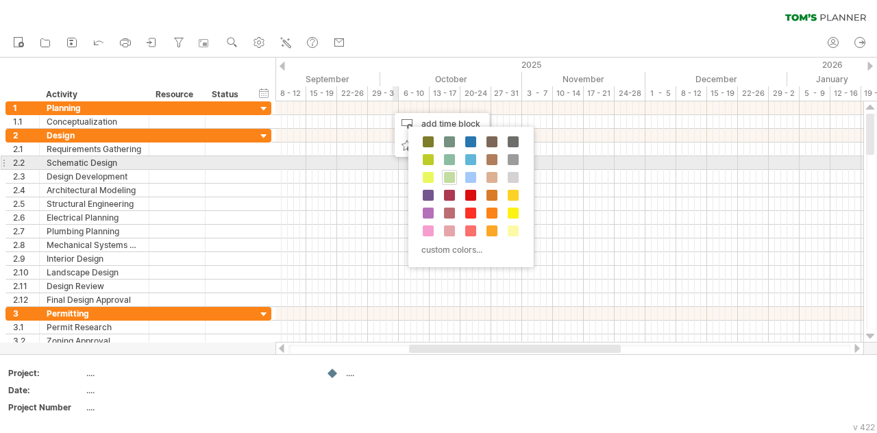
click at [443, 170] on div at bounding box center [449, 177] width 15 height 15
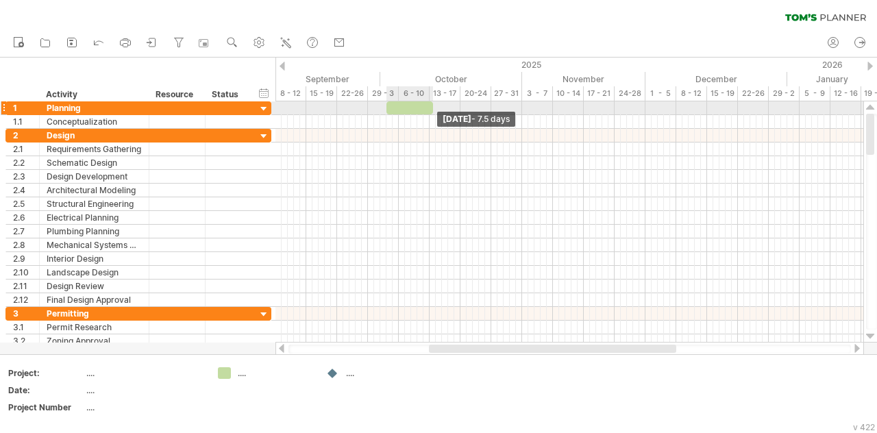
drag, startPoint x: 392, startPoint y: 110, endPoint x: 430, endPoint y: 101, distance: 39.4
click at [430, 101] on span at bounding box center [432, 107] width 5 height 13
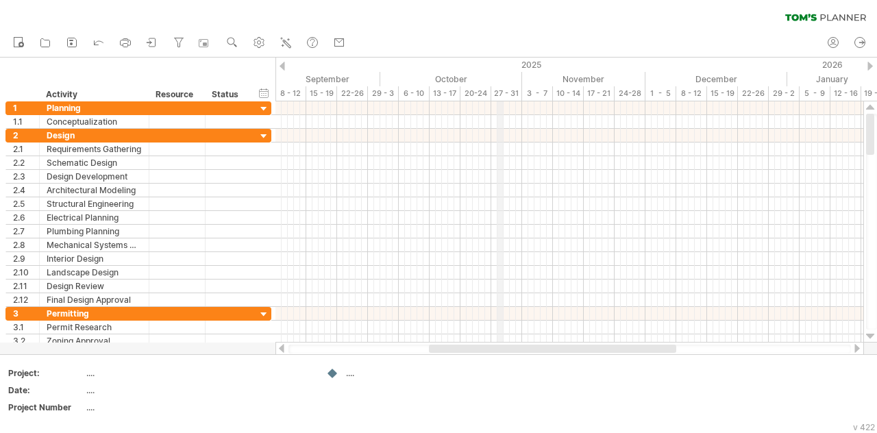
click at [502, 90] on div "27 - 31" at bounding box center [506, 93] width 31 height 14
